Goal: Information Seeking & Learning: Learn about a topic

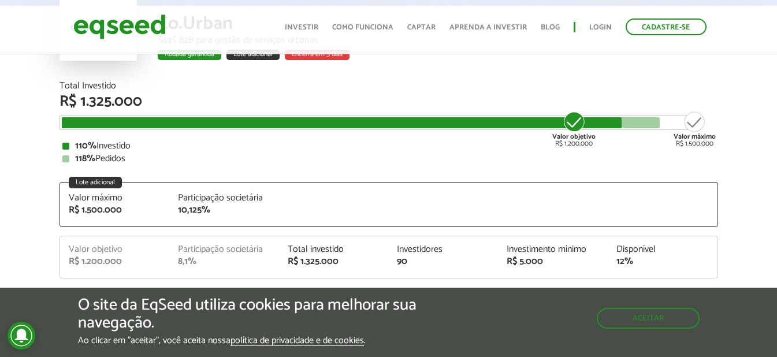
drag, startPoint x: 99, startPoint y: 144, endPoint x: 190, endPoint y: 167, distance: 93.5
click at [145, 148] on div "110% Investido" at bounding box center [388, 145] width 652 height 9
click at [185, 152] on div "110% Investido 118% Pedidos" at bounding box center [388, 152] width 652 height 22
click at [200, 139] on div "Total Investido R$ 1.325.000 Valor objetivo R$ 1.200.000 Valor máximo R$ 1.500.…" at bounding box center [388, 122] width 658 height 82
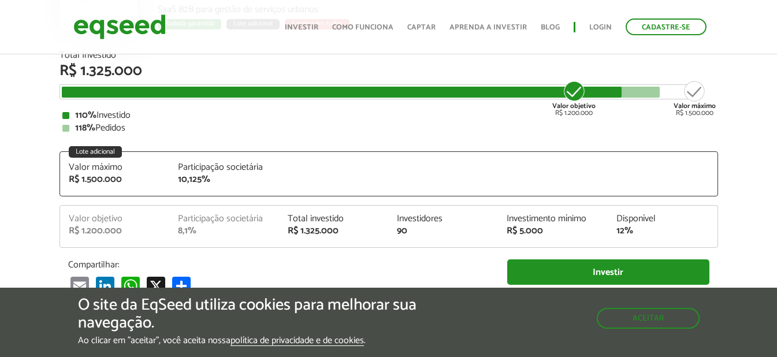
scroll to position [173, 0]
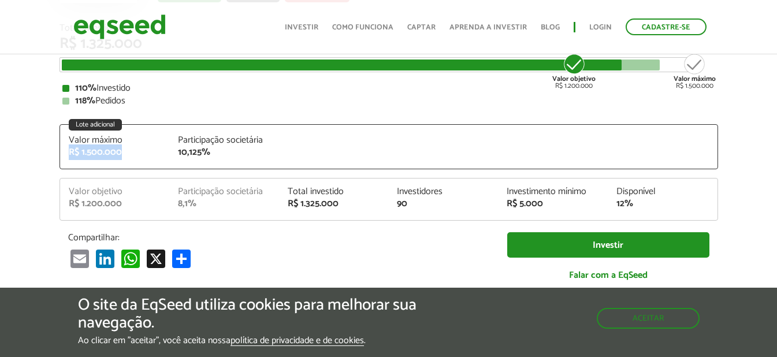
drag, startPoint x: 69, startPoint y: 148, endPoint x: 122, endPoint y: 162, distance: 54.3
click at [122, 162] on div "Valor máximo R$ 1.500.000 Participação societária 10,125%" at bounding box center [388, 152] width 657 height 33
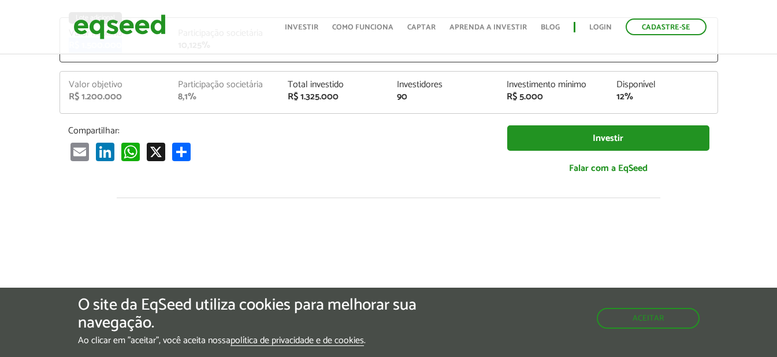
scroll to position [346, 0]
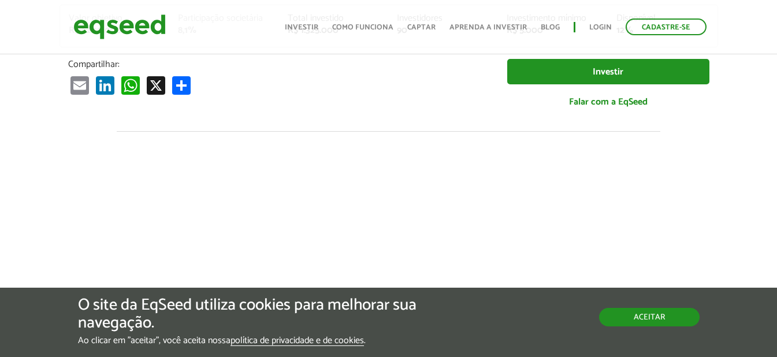
click at [641, 318] on button "Aceitar" at bounding box center [649, 317] width 100 height 18
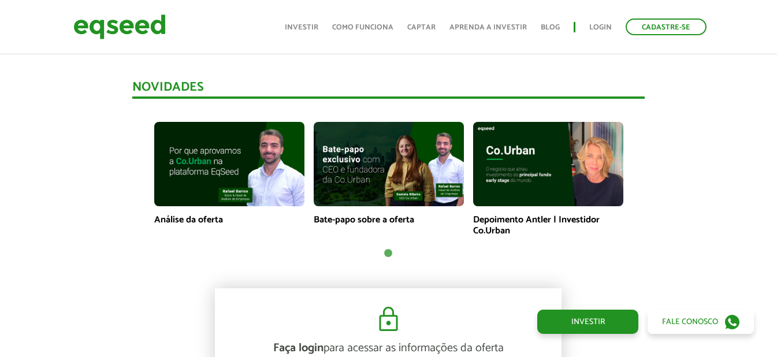
scroll to position [866, 0]
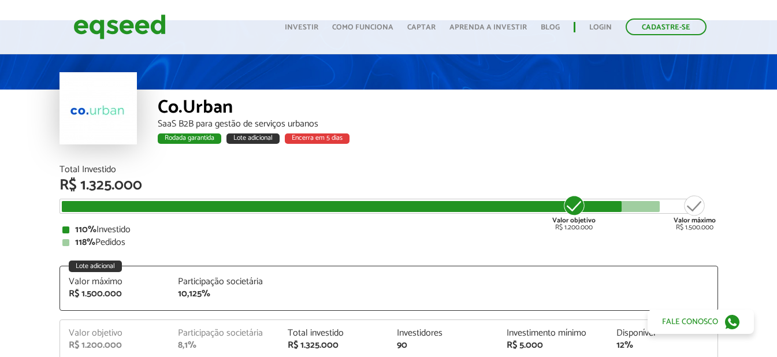
scroll to position [58, 0]
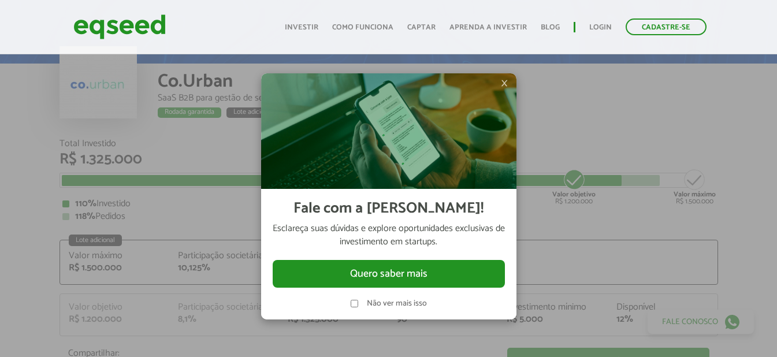
click at [397, 305] on label "Não ver mais isso" at bounding box center [397, 304] width 60 height 8
click at [636, 95] on div at bounding box center [388, 178] width 777 height 357
click at [502, 81] on span "×" at bounding box center [504, 83] width 7 height 14
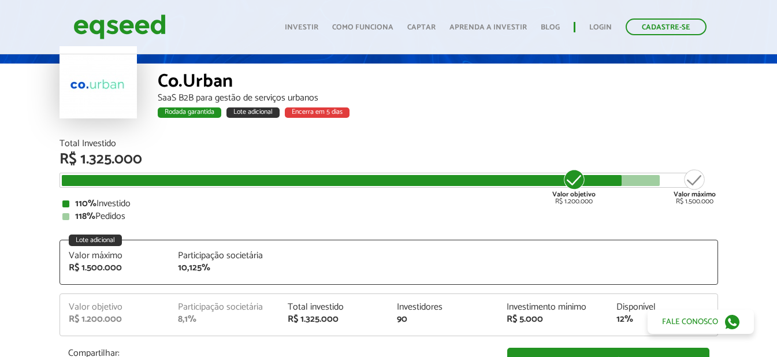
drag, startPoint x: 614, startPoint y: 97, endPoint x: 195, endPoint y: 35, distance: 423.1
click at [610, 96] on div "SaaS B2B para gestão de serviços urbanos" at bounding box center [438, 98] width 560 height 9
